Goal: Information Seeking & Learning: Learn about a topic

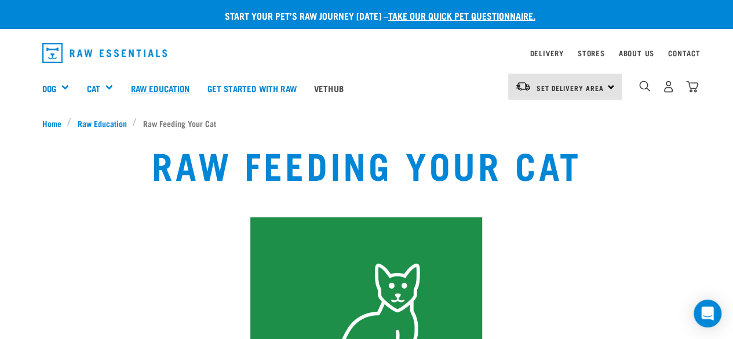
click at [166, 89] on link "Raw Education" at bounding box center [160, 88] width 77 height 46
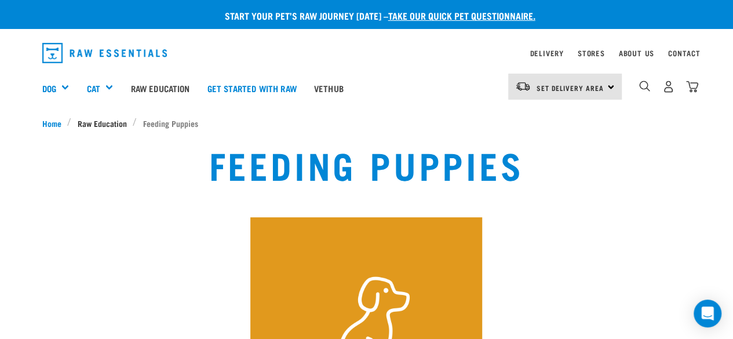
click at [108, 119] on span "Raw Education" at bounding box center [102, 123] width 49 height 12
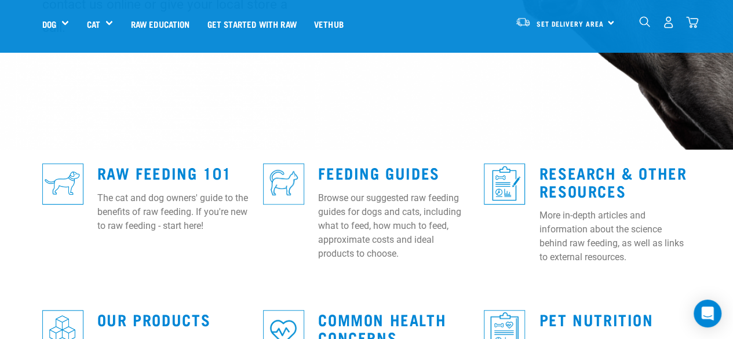
scroll to position [246, 0]
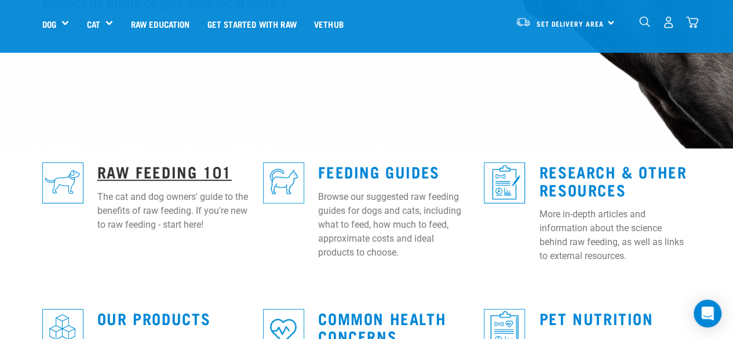
click at [205, 167] on link "Raw Feeding 101" at bounding box center [164, 171] width 134 height 9
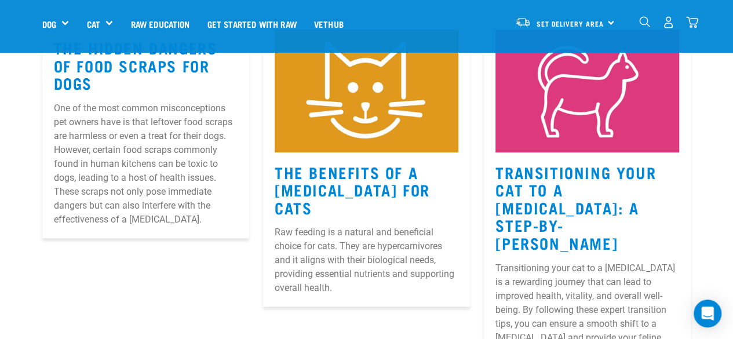
scroll to position [164, 0]
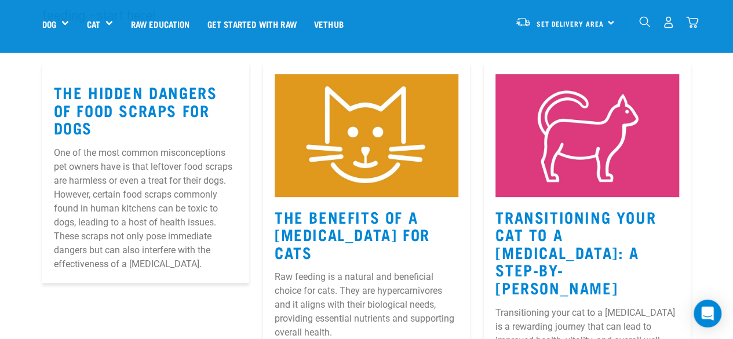
click at [373, 212] on link "The Benefits Of A Raw Diet For Cats" at bounding box center [352, 234] width 155 height 44
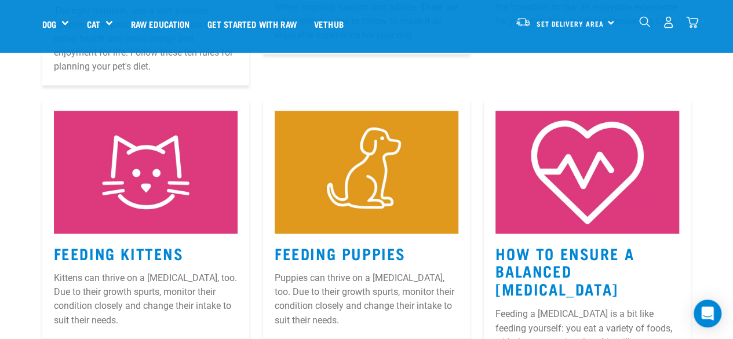
scroll to position [788, 0]
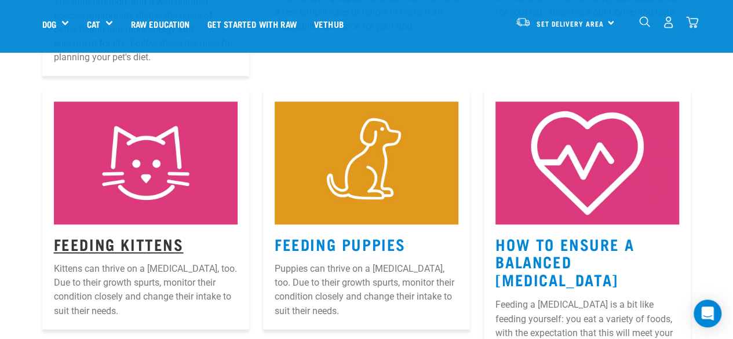
click at [163, 239] on link "Feeding Kittens" at bounding box center [119, 243] width 130 height 9
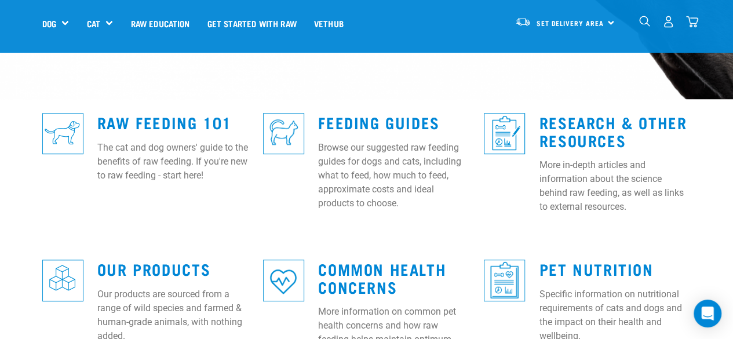
scroll to position [296, 0]
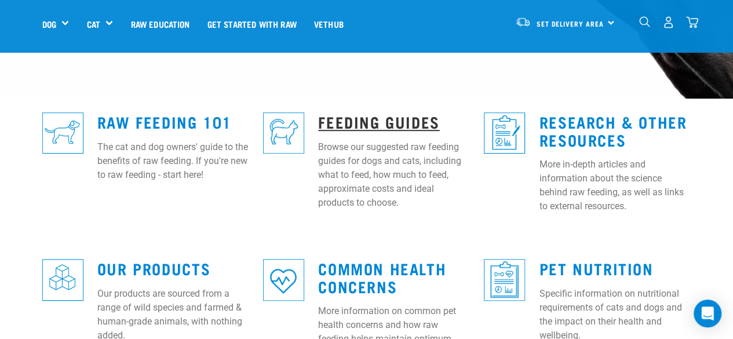
click at [401, 117] on link "Feeding Guides" at bounding box center [378, 121] width 121 height 9
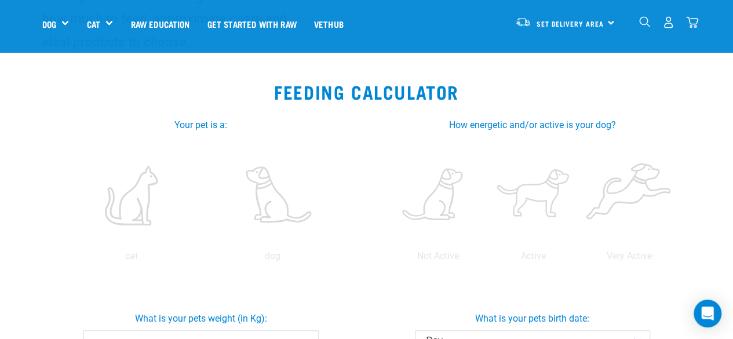
scroll to position [157, 0]
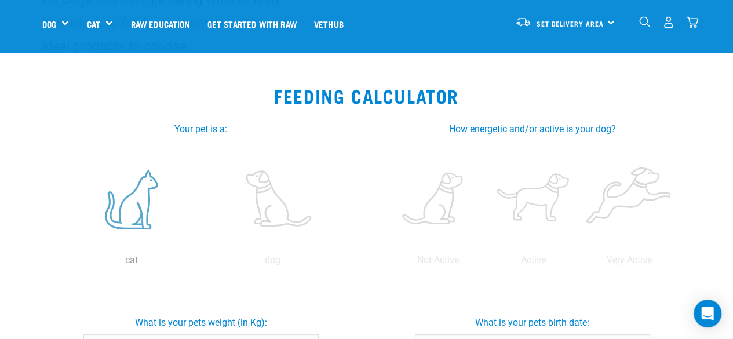
click at [147, 184] on label at bounding box center [131, 199] width 137 height 99
click at [61, 263] on input "radio" at bounding box center [61, 263] width 0 height 0
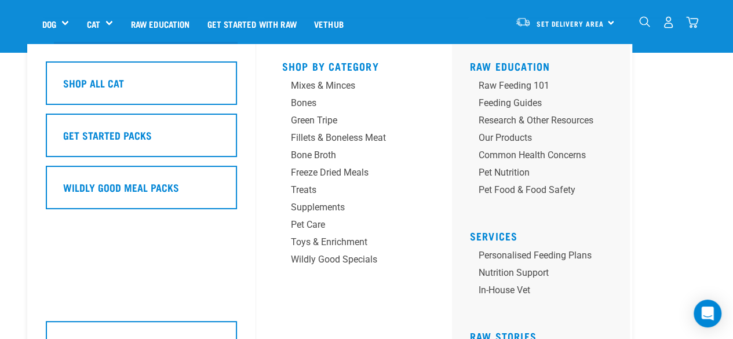
scroll to position [715, 0]
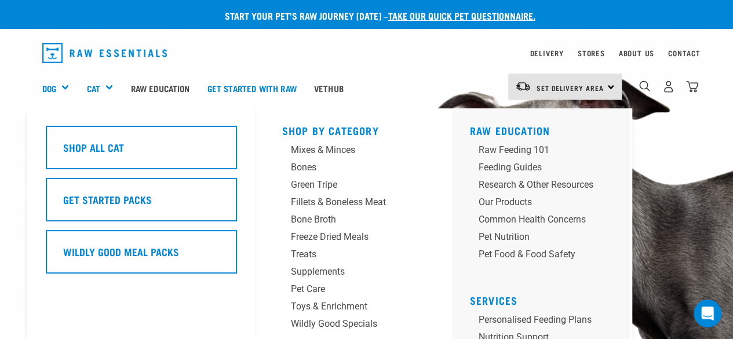
click at [107, 89] on div "Cat" at bounding box center [103, 88] width 35 height 46
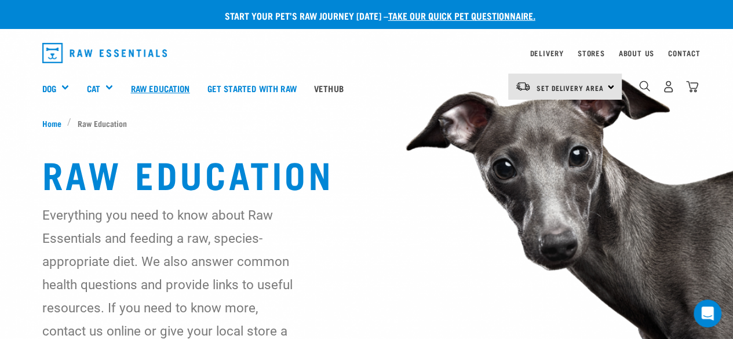
click at [175, 88] on link "Raw Education" at bounding box center [160, 88] width 77 height 46
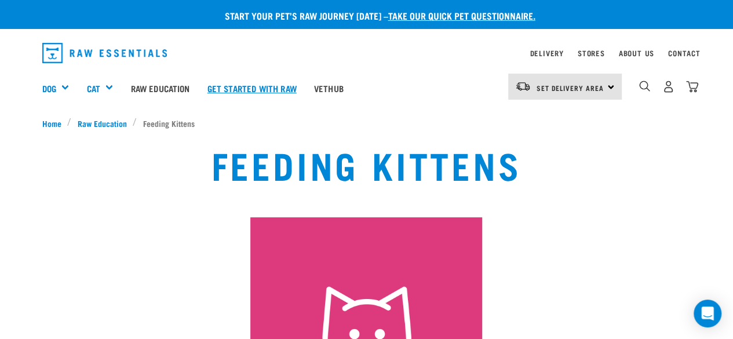
click at [239, 87] on link "Get started with Raw" at bounding box center [252, 88] width 107 height 46
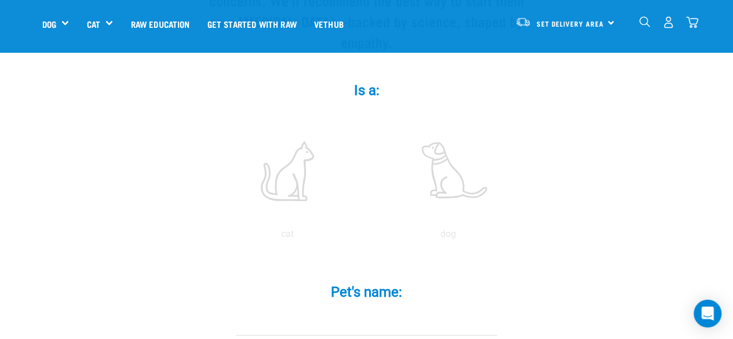
scroll to position [208, 0]
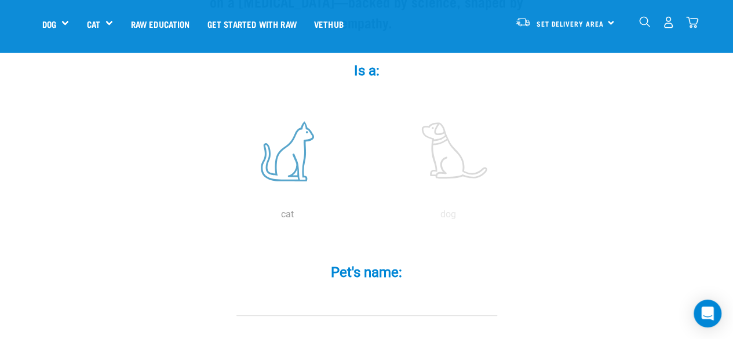
click at [291, 144] on label at bounding box center [287, 151] width 157 height 99
click at [207, 217] on input "radio" at bounding box center [207, 217] width 0 height 0
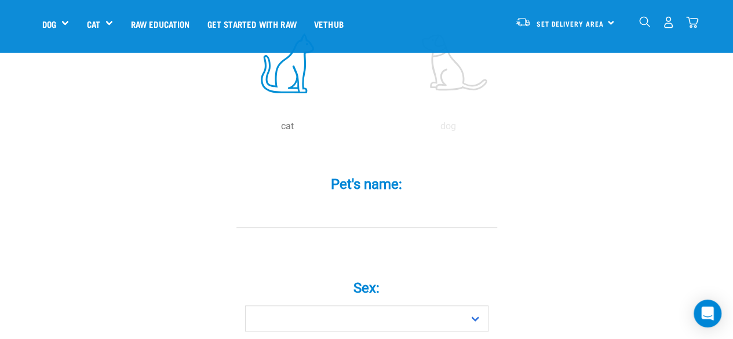
click at [381, 202] on input "Pet's name: *" at bounding box center [367, 215] width 261 height 26
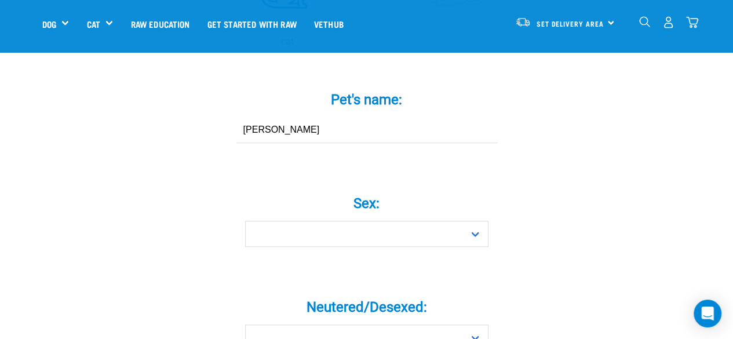
scroll to position [395, 0]
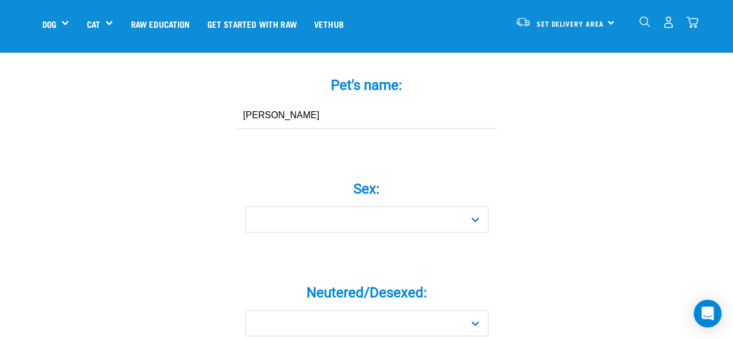
type input "bob"
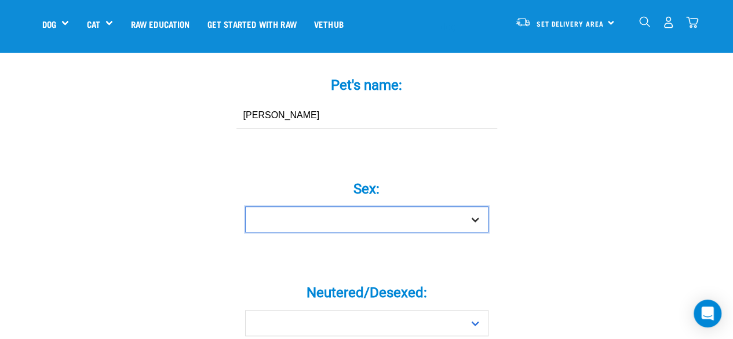
click at [381, 206] on select "Boy Girl" at bounding box center [366, 219] width 243 height 26
select select "boy"
click at [245, 206] on select "Boy Girl" at bounding box center [366, 219] width 243 height 26
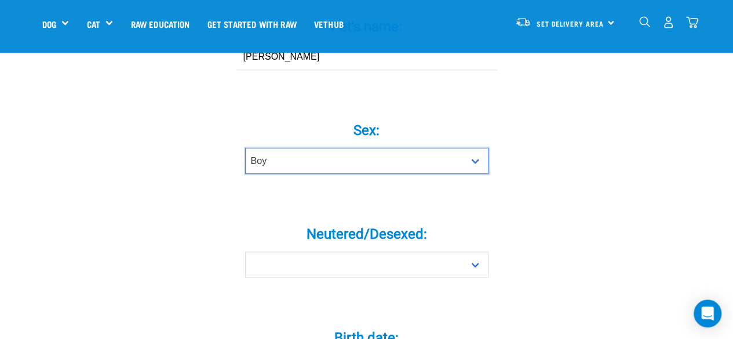
scroll to position [456, 0]
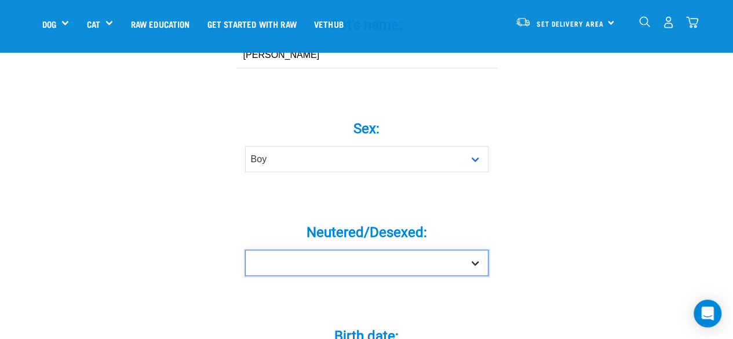
click at [371, 250] on select "Yes No" at bounding box center [366, 263] width 243 height 26
select select "yes"
click at [245, 250] on select "Yes No" at bounding box center [366, 263] width 243 height 26
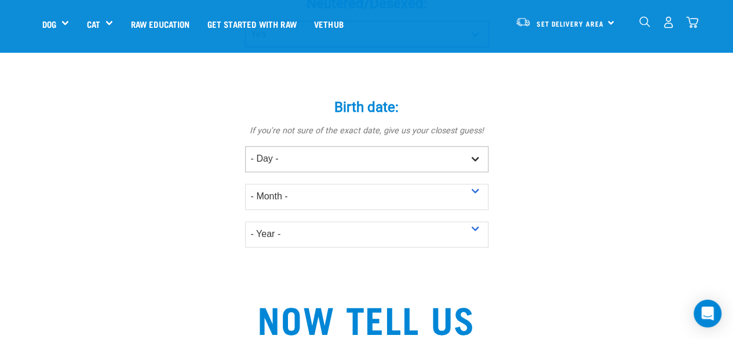
scroll to position [686, 0]
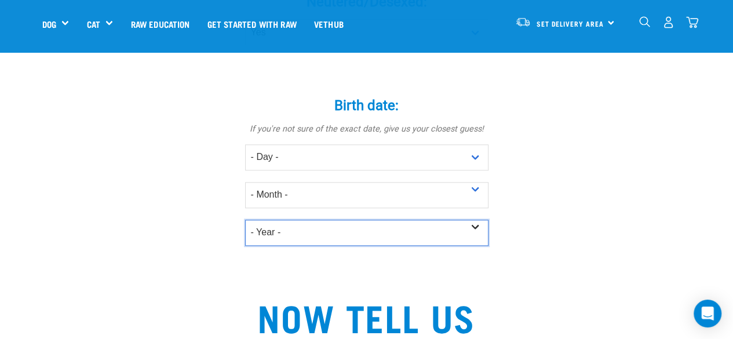
click at [350, 224] on select "- Year - 2025 2024 2023 2022 2021 2020 2019 2018 2017 2016 2015 2014 2013 2012" at bounding box center [366, 233] width 243 height 26
select select "2024"
click at [245, 220] on select "- Year - 2025 2024 2023 2022 2021 2020 2019 2018 2017 2016 2015 2014 2013 2012" at bounding box center [366, 233] width 243 height 26
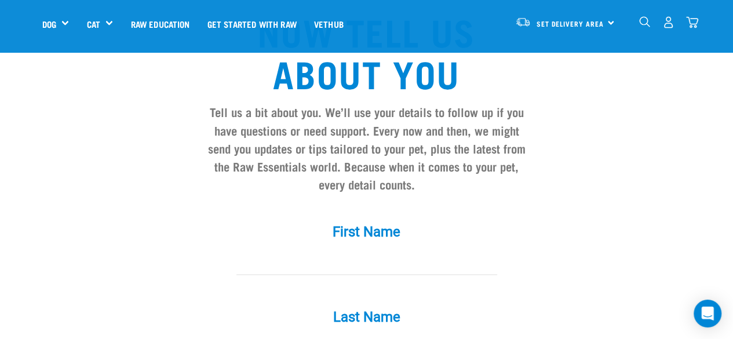
scroll to position [973, 0]
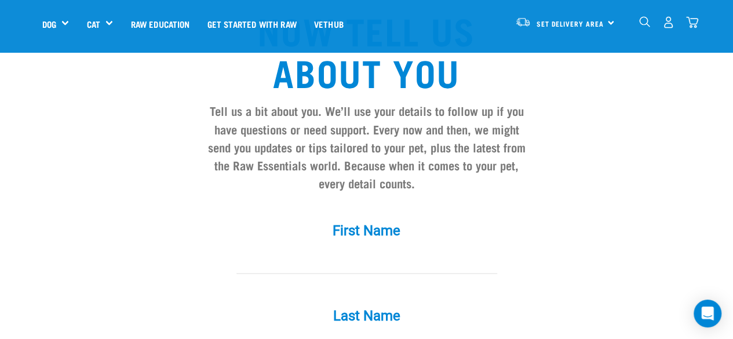
click at [341, 248] on input "First Name *" at bounding box center [367, 261] width 261 height 26
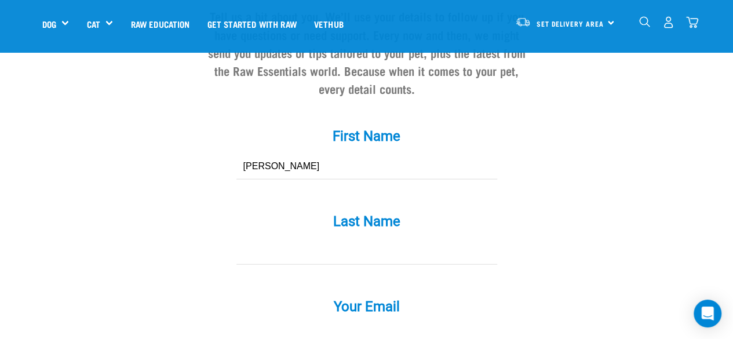
scroll to position [1103, 0]
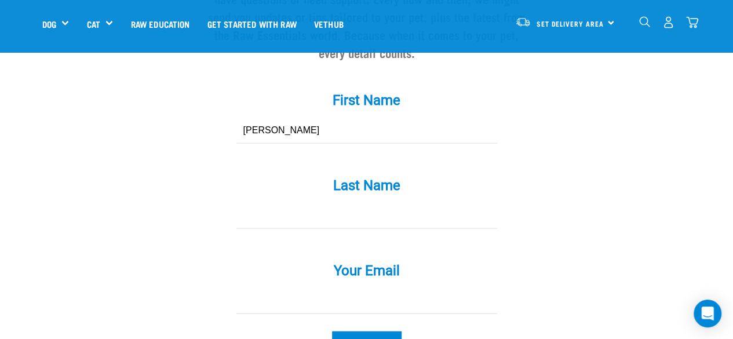
type input "simona"
click at [344, 204] on input "Last Name *" at bounding box center [367, 216] width 261 height 26
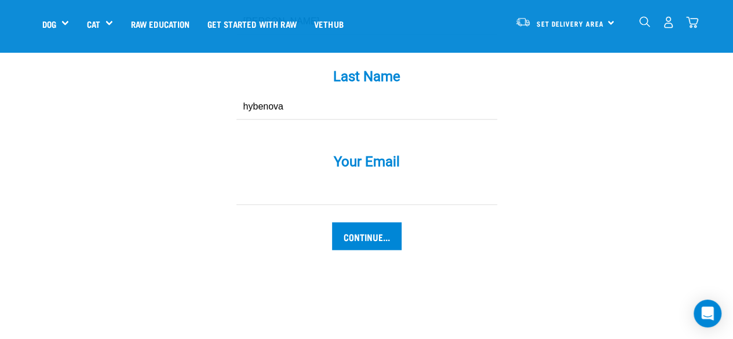
scroll to position [1213, 0]
type input "hybenova"
click at [344, 152] on div "Your Email *" at bounding box center [367, 171] width 348 height 68
click at [335, 179] on input "Your Email *" at bounding box center [367, 192] width 261 height 26
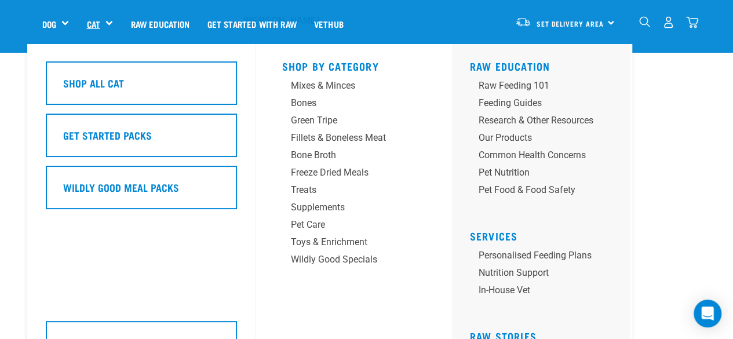
click at [88, 24] on link "Cat" at bounding box center [92, 23] width 13 height 13
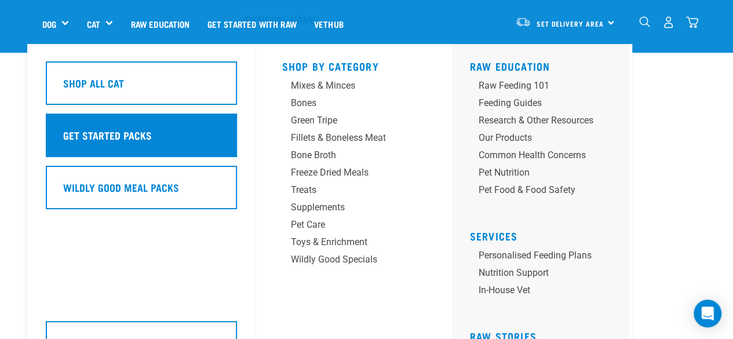
click at [145, 145] on div "Get Started Packs" at bounding box center [141, 135] width 191 height 43
